Goal: Task Accomplishment & Management: Use online tool/utility

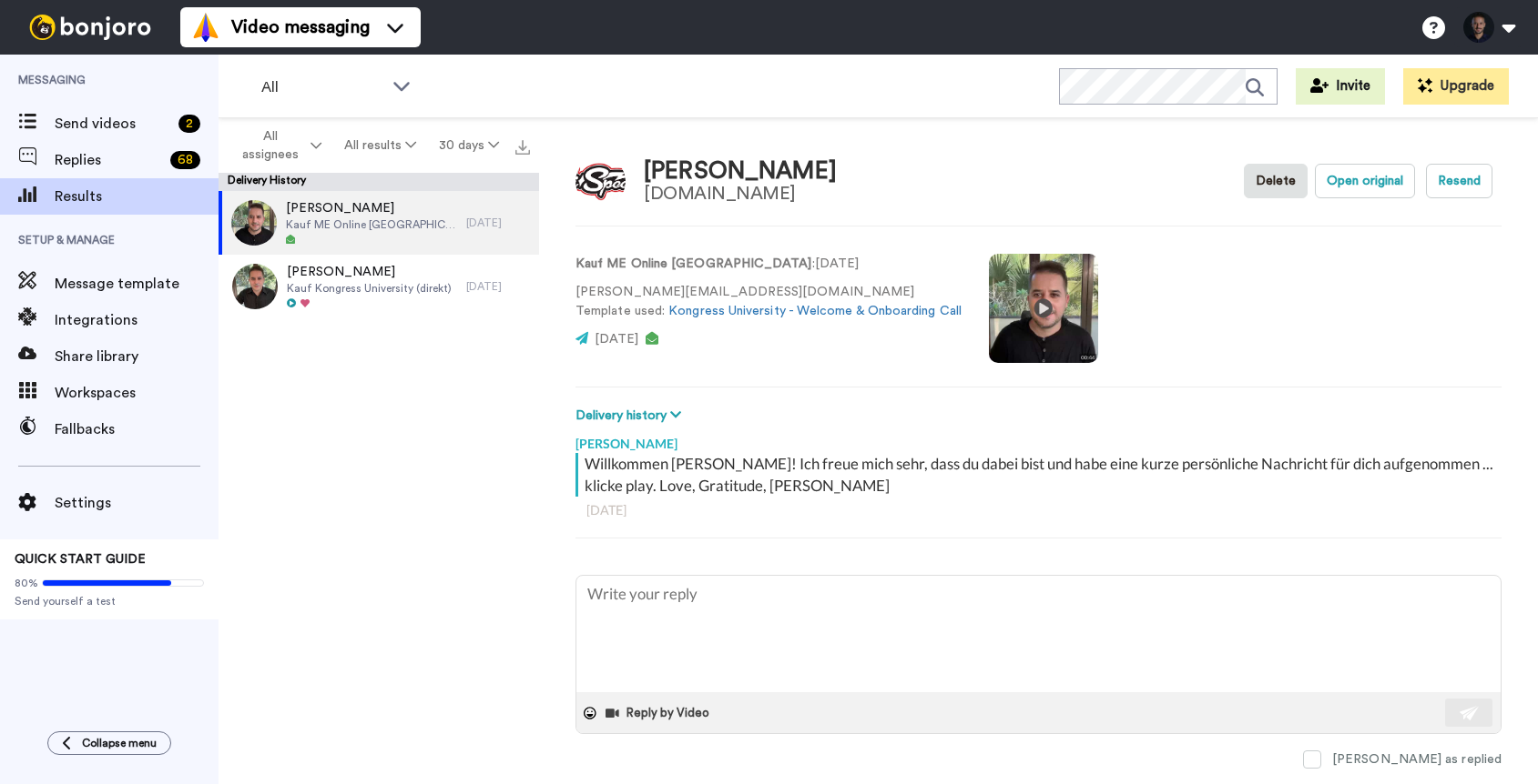
click at [742, 462] on div "Willkommen [PERSON_NAME]! Ich freue mich sehr, dass du dabei bist und habe eine…" at bounding box center [1041, 475] width 913 height 44
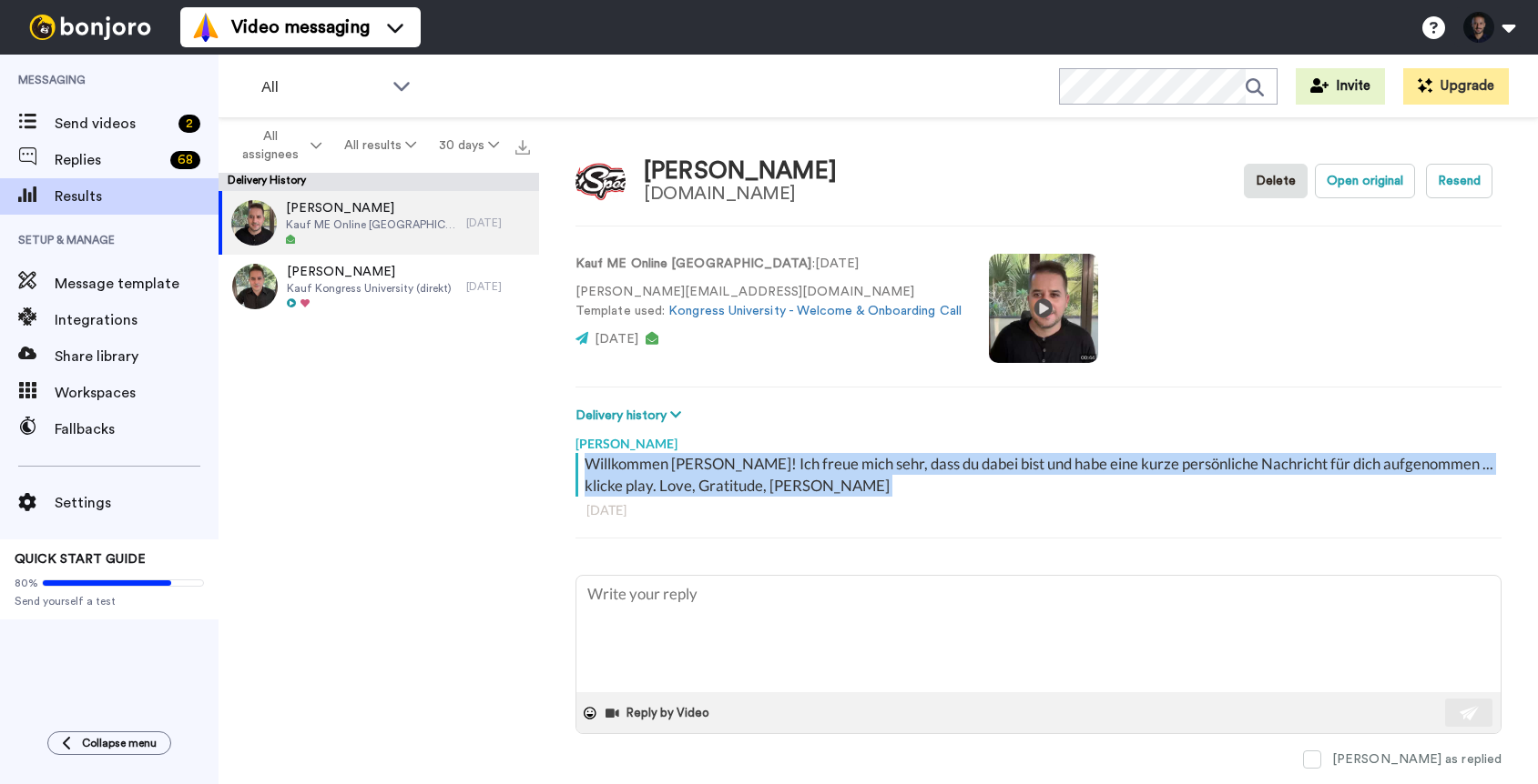
click at [742, 462] on div "Willkommen [PERSON_NAME]! Ich freue mich sehr, dass du dabei bist und habe eine…" at bounding box center [1041, 475] width 913 height 44
click at [770, 479] on div "Willkommen [PERSON_NAME]! Ich freue mich sehr, dass du dabei bist und habe eine…" at bounding box center [1041, 475] width 913 height 44
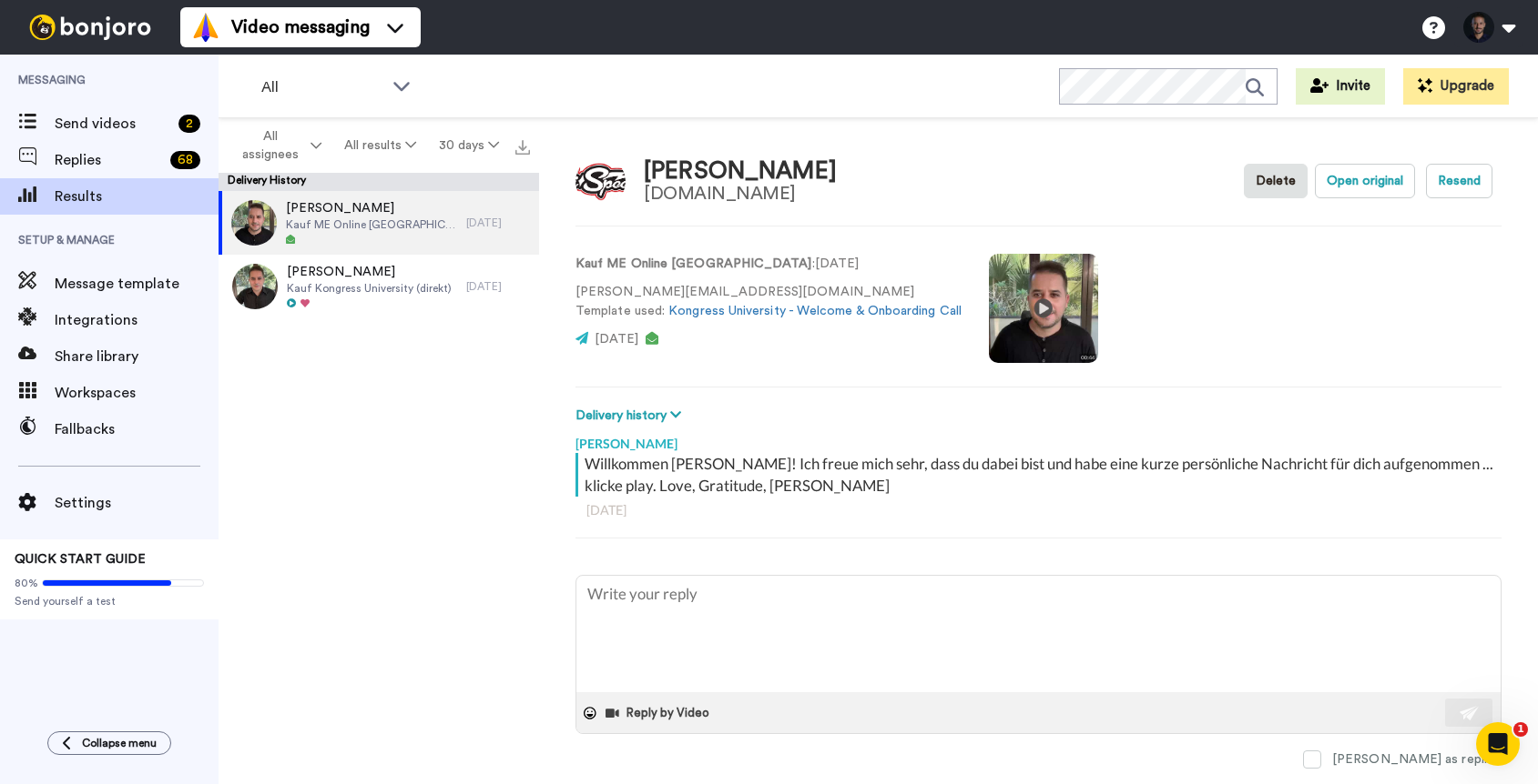
click at [814, 85] on div "All Invite Upgrade" at bounding box center [878, 86] width 1319 height 64
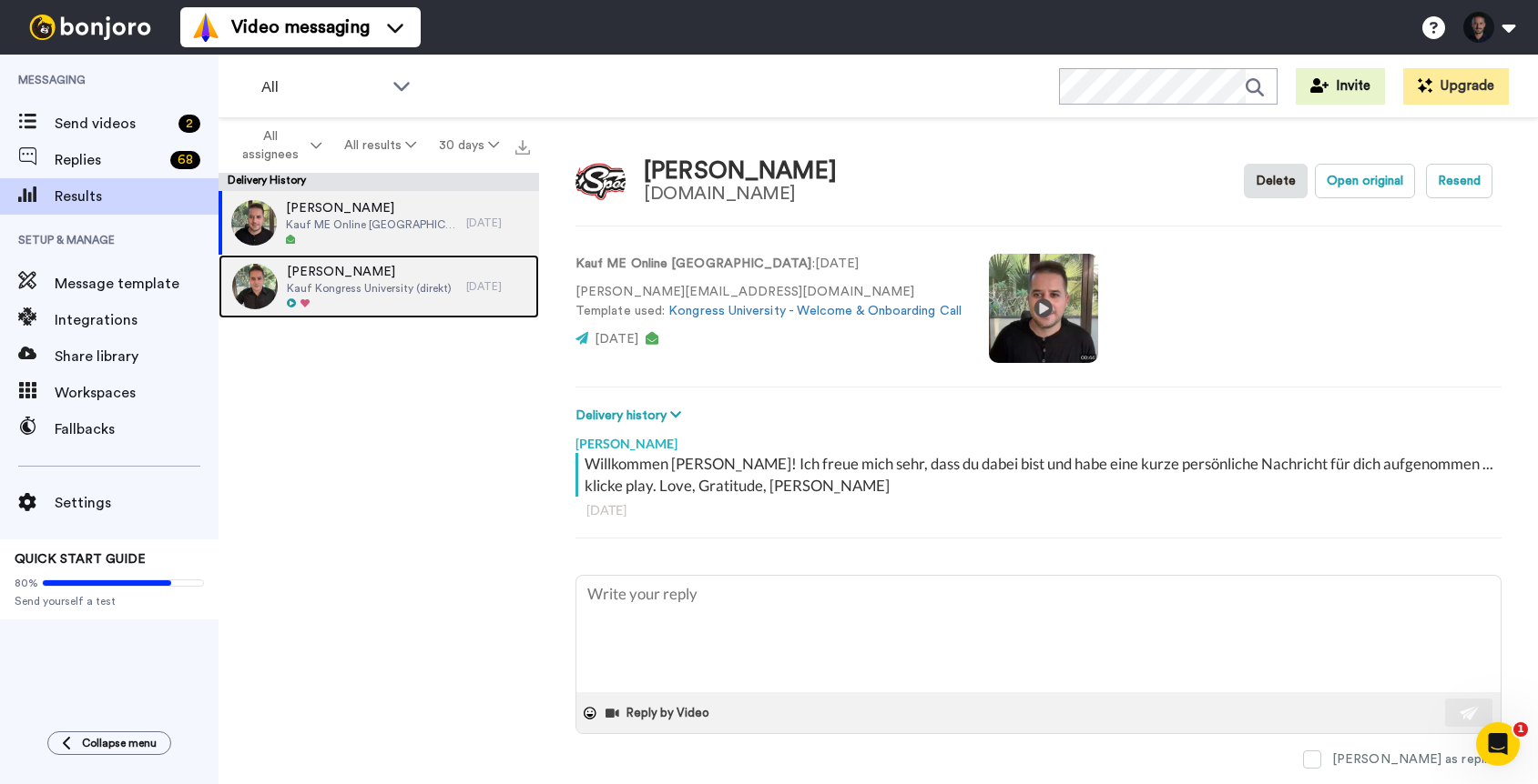
click at [424, 295] on div "[PERSON_NAME] Kauf Kongress University (direkt)" at bounding box center [369, 286] width 165 height 48
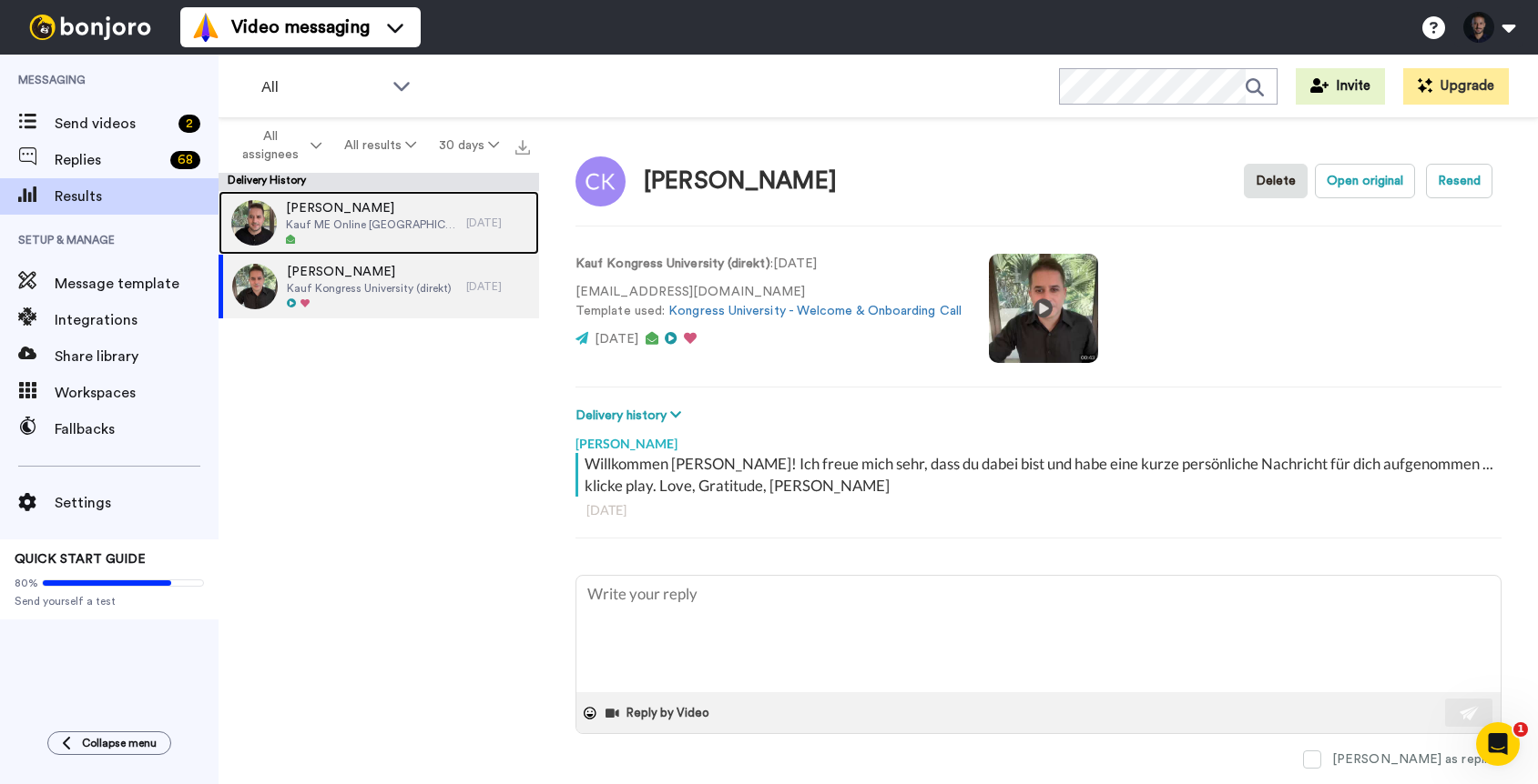
click at [408, 222] on span "Kauf ME Online [GEOGRAPHIC_DATA]" at bounding box center [371, 225] width 171 height 15
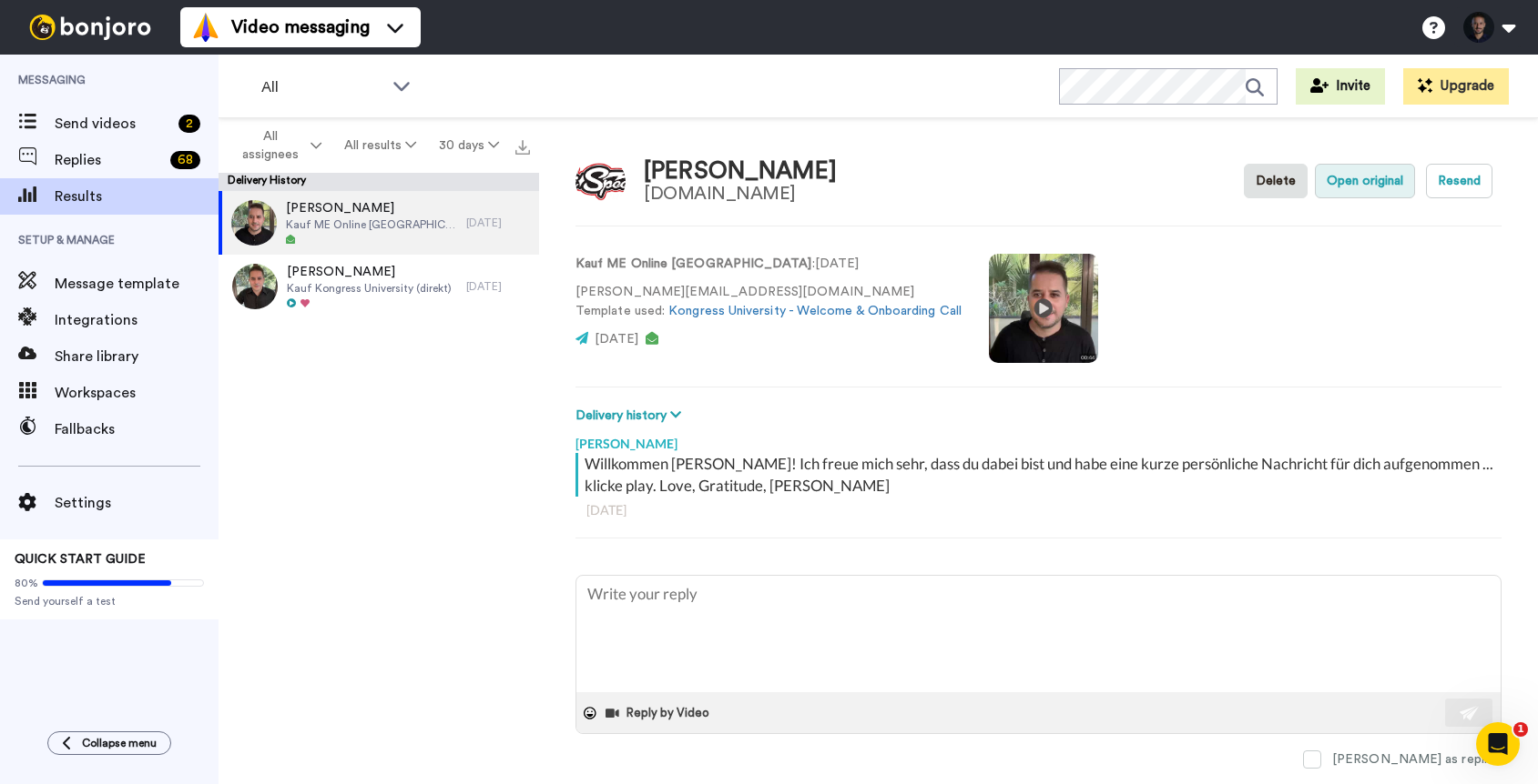
click at [1374, 191] on button "Open original" at bounding box center [1364, 180] width 100 height 35
type textarea "x"
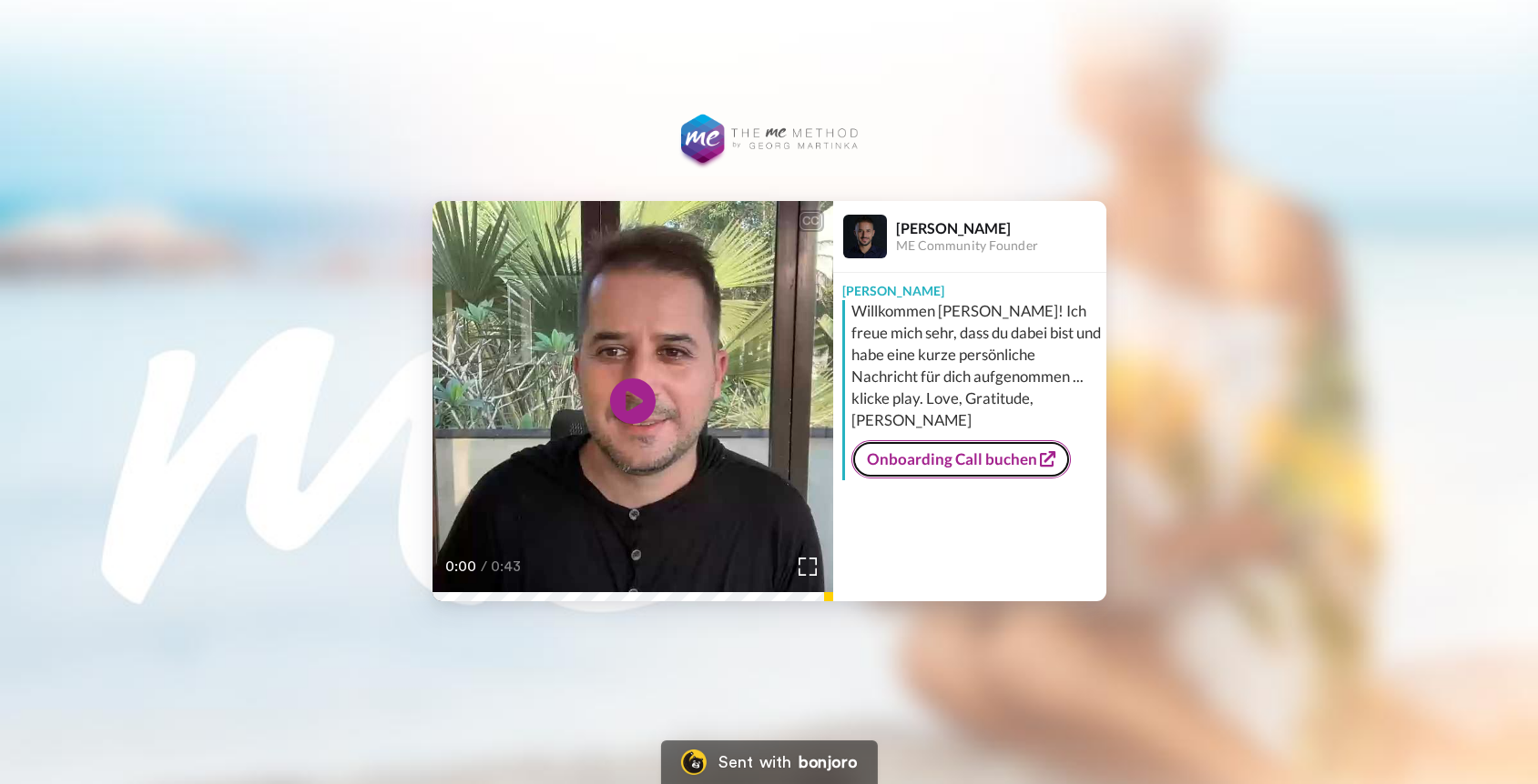
click at [960, 455] on link "Onboarding Call buchen" at bounding box center [960, 459] width 220 height 38
